Goal: Information Seeking & Learning: Find specific fact

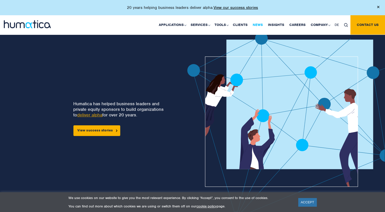
click at [261, 25] on link "News" at bounding box center [257, 24] width 15 height 19
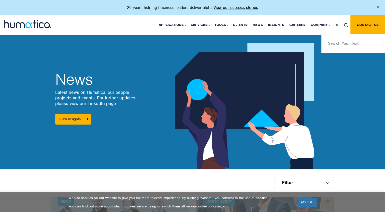
click at [345, 39] on input "text" at bounding box center [353, 43] width 59 height 13
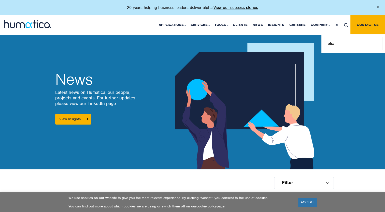
type input "alix"
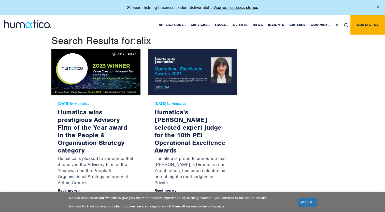
click at [343, 24] on link at bounding box center [345, 24] width 9 height 9
click at [342, 26] on link at bounding box center [345, 24] width 9 height 9
click at [345, 22] on link at bounding box center [345, 24] width 9 height 9
click at [338, 49] on input "alix" at bounding box center [353, 43] width 59 height 13
drag, startPoint x: 328, startPoint y: 45, endPoint x: 293, endPoint y: 44, distance: 34.9
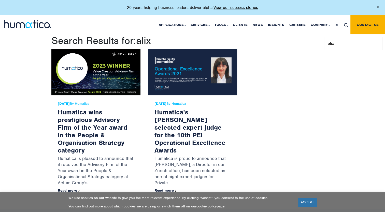
click at [293, 19] on body "20 years helping business leaders deliver alpha. View our success stories Appli…" at bounding box center [192, 9] width 385 height 19
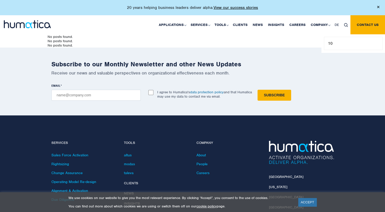
type input "1"
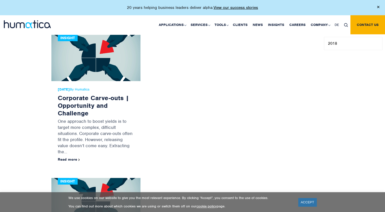
type input "2018"
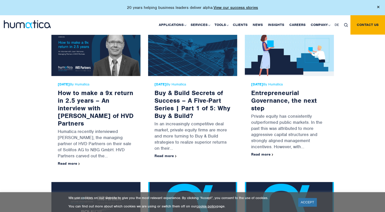
scroll to position [9, 0]
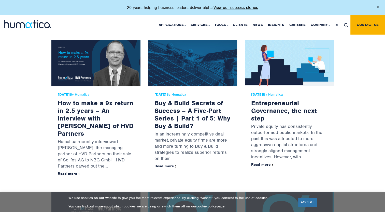
click at [343, 22] on link at bounding box center [345, 24] width 9 height 9
drag, startPoint x: 340, startPoint y: 44, endPoint x: 305, endPoint y: 40, distance: 34.8
click at [305, 10] on body "20 years helping business leaders deliver alpha. View our success stories Appli…" at bounding box center [192, 0] width 385 height 19
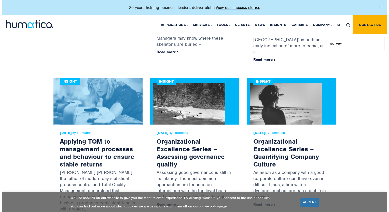
scroll to position [0, 0]
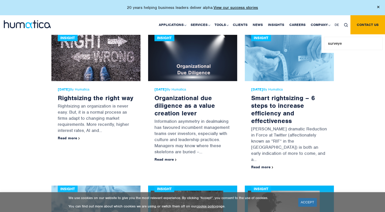
type input "surveye"
